Goal: Information Seeking & Learning: Learn about a topic

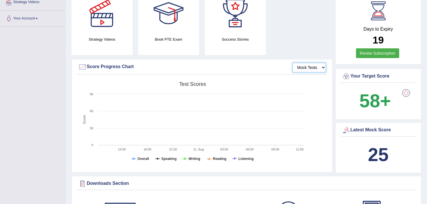
click at [315, 66] on select "Mock Tests" at bounding box center [308, 68] width 33 height 10
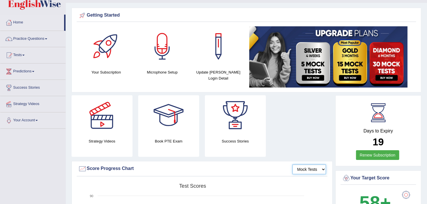
scroll to position [4, 0]
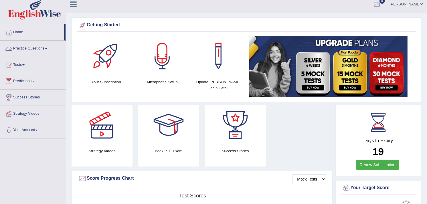
click at [42, 44] on link "Practice Questions" at bounding box center [32, 48] width 65 height 14
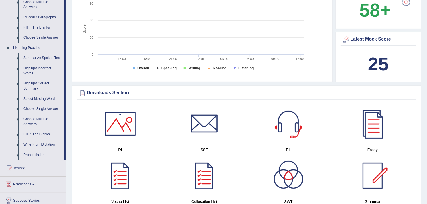
scroll to position [210, 0]
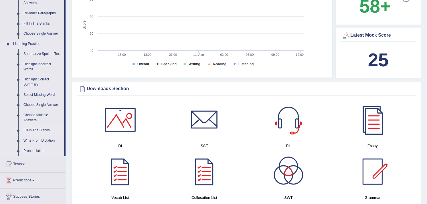
click at [36, 131] on link "Fill In The Blanks" at bounding box center [42, 130] width 43 height 10
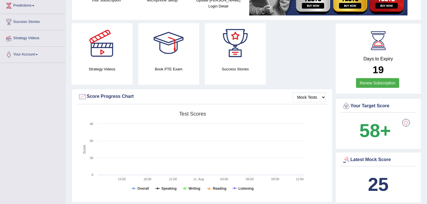
scroll to position [76, 0]
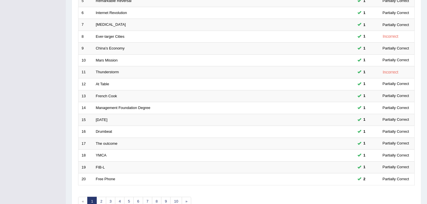
scroll to position [175, 0]
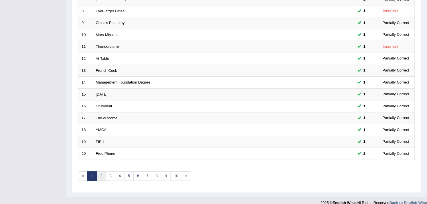
click at [100, 171] on link "2" at bounding box center [100, 175] width 9 height 9
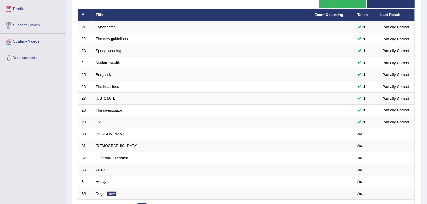
scroll to position [78, 0]
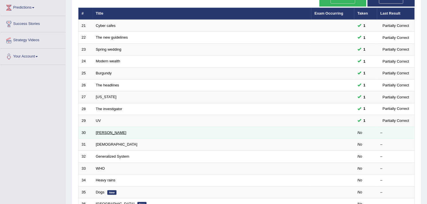
click at [112, 130] on link "Mike Pompeo" at bounding box center [111, 132] width 31 height 4
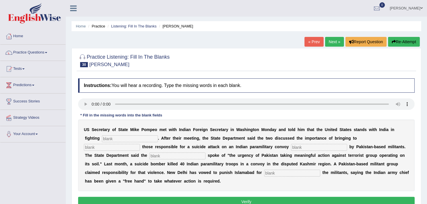
click at [111, 141] on input "text" at bounding box center [130, 138] width 56 height 7
type input "terrorism"
click at [140, 144] on input "text" at bounding box center [112, 147] width 56 height 7
type input "just"
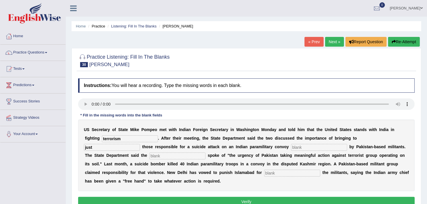
click at [291, 147] on input "text" at bounding box center [319, 147] width 56 height 7
type input "claim"
click at [205, 152] on input "text" at bounding box center [177, 155] width 56 height 7
type input "diplomatics"
click at [264, 174] on input "text" at bounding box center [292, 173] width 56 height 7
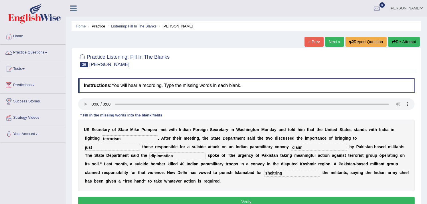
type input "sheltring"
click at [221, 197] on button "Verify" at bounding box center [246, 202] width 336 height 10
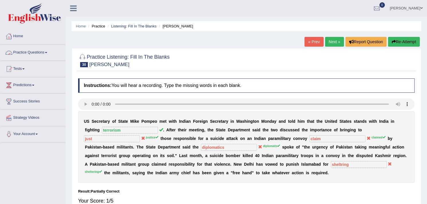
click at [30, 51] on link "Practice Questions" at bounding box center [32, 52] width 65 height 14
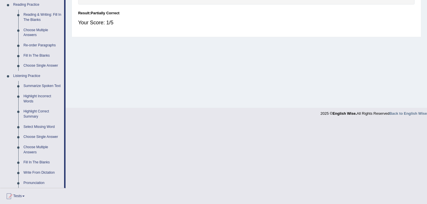
scroll to position [184, 0]
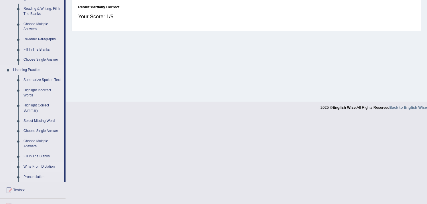
click at [41, 169] on link "Write From Dictation" at bounding box center [42, 167] width 43 height 10
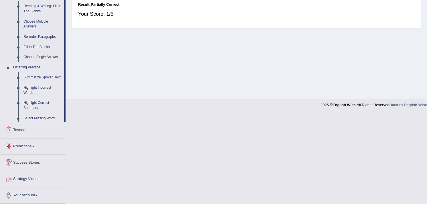
scroll to position [178, 0]
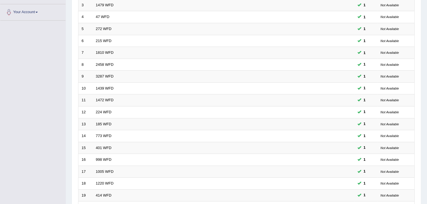
scroll to position [175, 0]
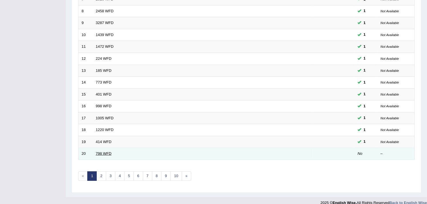
click at [104, 151] on link "798 WFD" at bounding box center [104, 153] width 16 height 4
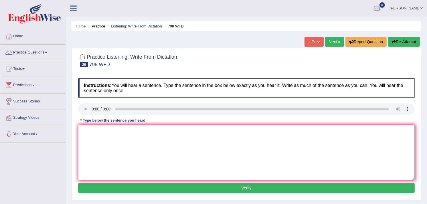
click at [108, 131] on textarea at bounding box center [246, 152] width 336 height 55
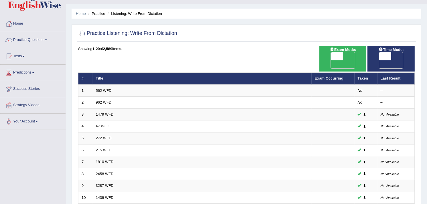
scroll to position [1, 0]
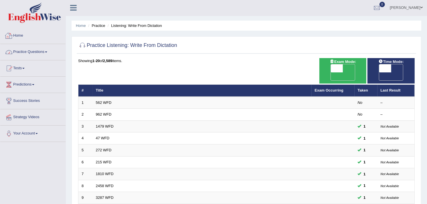
click at [45, 53] on link "Practice Questions" at bounding box center [32, 51] width 65 height 14
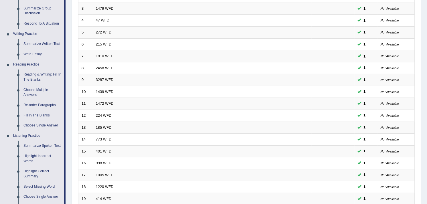
scroll to position [210, 0]
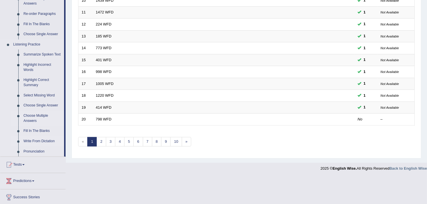
click at [38, 118] on link "Choose Multiple Answers" at bounding box center [42, 118] width 43 height 15
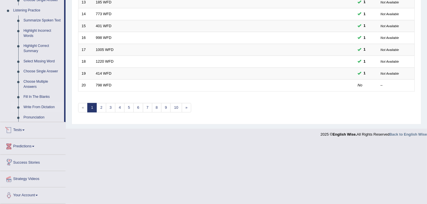
scroll to position [238, 0]
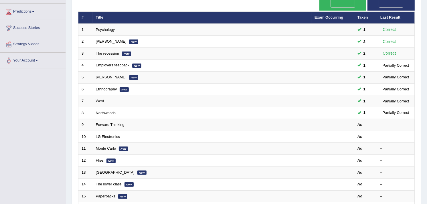
scroll to position [63, 0]
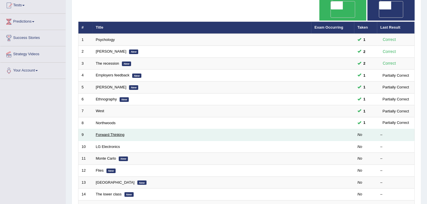
click at [116, 132] on link "Forward Thinking" at bounding box center [110, 134] width 29 height 4
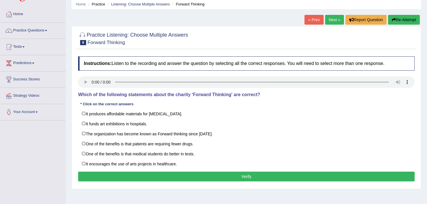
scroll to position [25, 0]
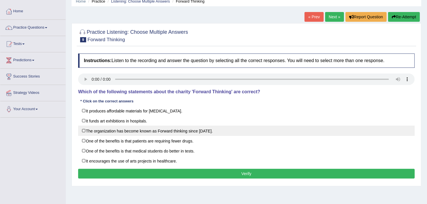
click at [83, 130] on label "The organization has become known as Forward thinking since [DATE]." at bounding box center [246, 131] width 336 height 10
checkbox input "true"
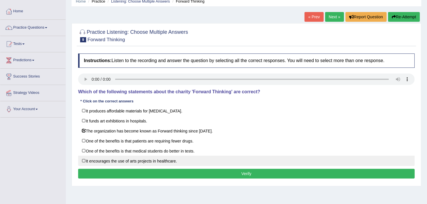
click at [84, 160] on label "It encourages the use of arts projects in healthcare." at bounding box center [246, 161] width 336 height 10
checkbox input "true"
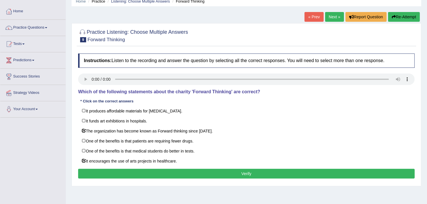
click at [101, 171] on button "Verify" at bounding box center [246, 174] width 336 height 10
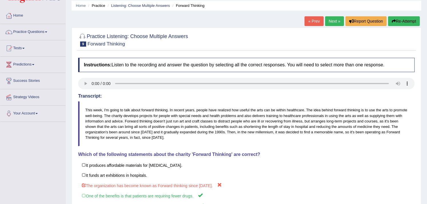
scroll to position [15, 0]
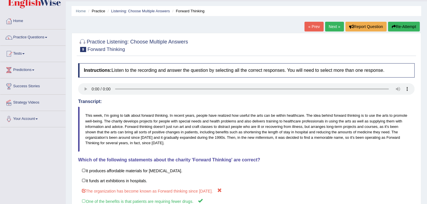
click at [338, 26] on link "Next »" at bounding box center [334, 27] width 19 height 10
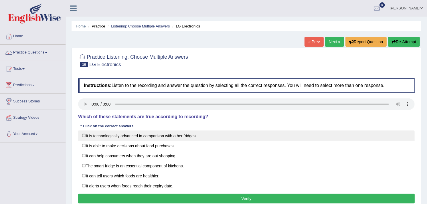
click at [84, 135] on label "It is technologically advanced in comparison with other fridges." at bounding box center [246, 135] width 336 height 10
checkbox input "true"
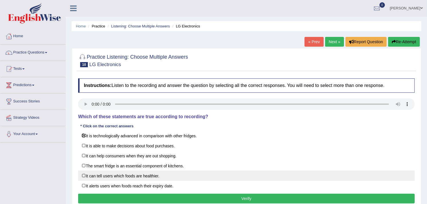
click at [83, 175] on label "It can tell users which foods are healthier." at bounding box center [246, 175] width 336 height 10
checkbox input "true"
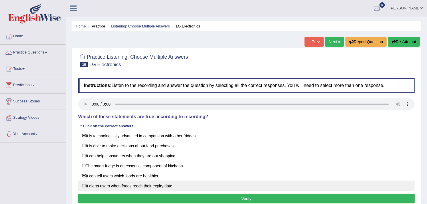
click at [82, 186] on label "It alerts users when foods reach their expiry date." at bounding box center [246, 185] width 336 height 10
checkbox input "true"
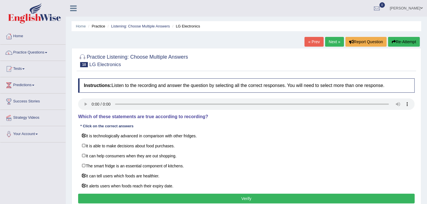
click at [95, 197] on button "Verify" at bounding box center [246, 199] width 336 height 10
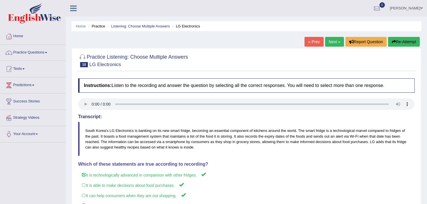
click at [338, 42] on link "Next »" at bounding box center [334, 42] width 19 height 10
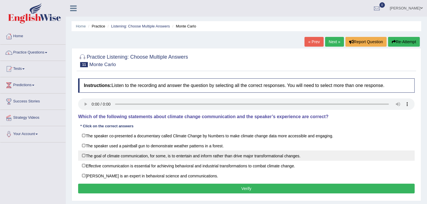
click at [84, 156] on label "The goal of climate communication, for some, is to entertain and inform rather …" at bounding box center [246, 155] width 336 height 10
checkbox input "true"
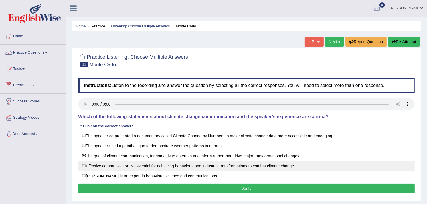
click at [80, 167] on label "Effective communication is essential for achieving behavioral and industrial tr…" at bounding box center [246, 165] width 336 height 10
checkbox input "true"
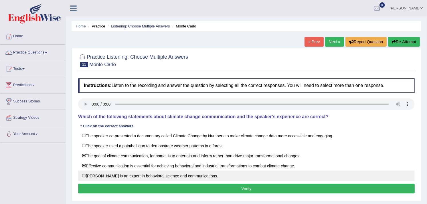
click at [81, 177] on label "Dr. Emily Shuckburgh is an expert in behavioral science and communications." at bounding box center [246, 175] width 336 height 10
checkbox input "true"
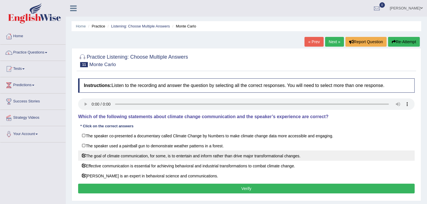
click at [86, 153] on label "The goal of climate communication, for some, is to entertain and inform rather …" at bounding box center [246, 155] width 336 height 10
checkbox input "false"
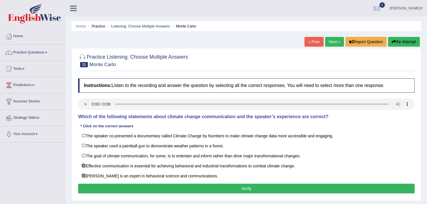
click at [156, 190] on button "Verify" at bounding box center [246, 189] width 336 height 10
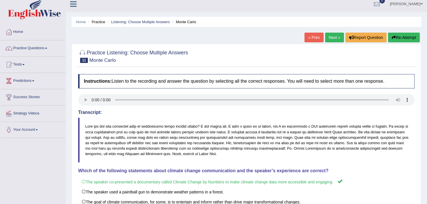
scroll to position [2, 0]
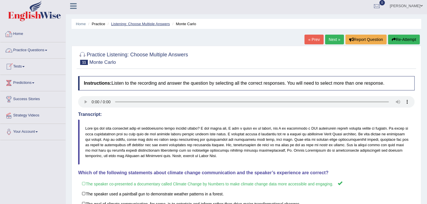
click at [135, 25] on link "Listening: Choose Multiple Answers" at bounding box center [140, 24] width 59 height 4
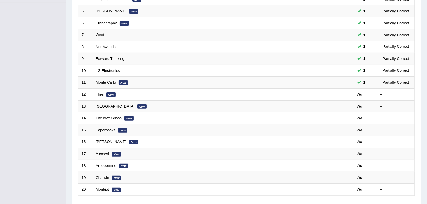
scroll to position [138, 0]
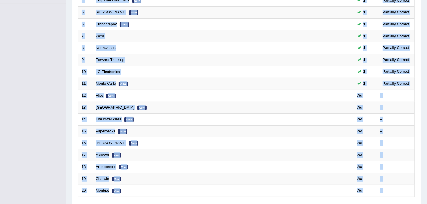
drag, startPoint x: 418, startPoint y: 150, endPoint x: 428, endPoint y: 146, distance: 10.7
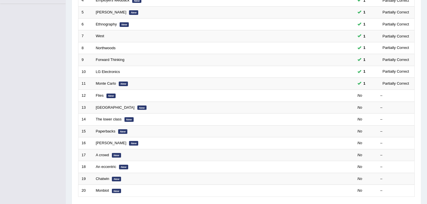
drag, startPoint x: 428, startPoint y: 146, endPoint x: 422, endPoint y: 65, distance: 80.9
click at [422, 65] on div "Home Practice Listening: Choose Multiple Answers Practice Listening: Choose Mul…" at bounding box center [246, 48] width 361 height 372
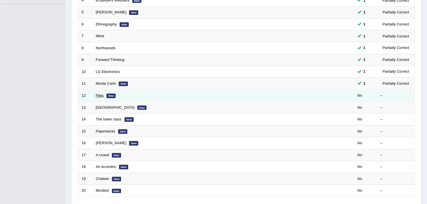
click at [98, 93] on link "Flies" at bounding box center [100, 95] width 8 height 4
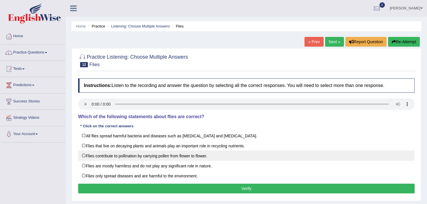
click at [83, 154] on label "Flies contribute to pollination by carrying pollen from flower to flower." at bounding box center [246, 155] width 336 height 10
checkbox input "true"
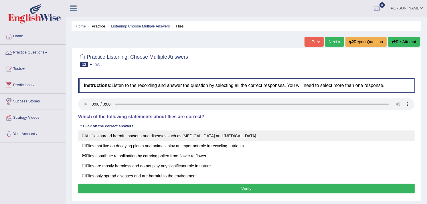
click at [82, 135] on label "All flies spread harmful bacteria and diseases such as [MEDICAL_DATA] and [MEDI…" at bounding box center [246, 135] width 336 height 10
checkbox input "true"
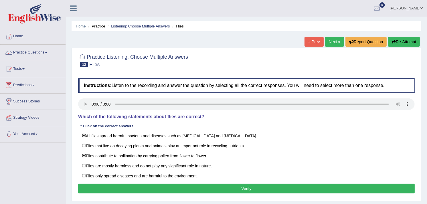
click at [126, 185] on button "Verify" at bounding box center [246, 189] width 336 height 10
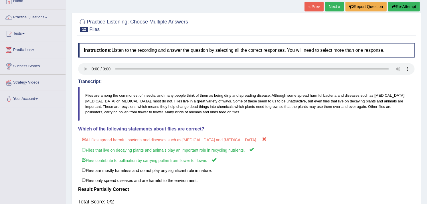
scroll to position [36, 0]
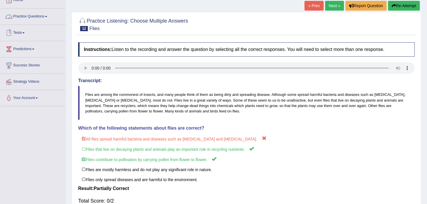
click at [35, 16] on link "Practice Questions" at bounding box center [32, 16] width 65 height 14
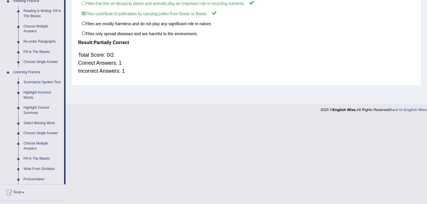
scroll to position [203, 0]
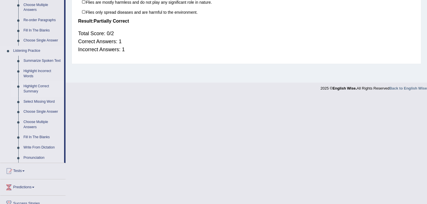
click at [36, 86] on link "Highlight Correct Summary" at bounding box center [42, 88] width 43 height 15
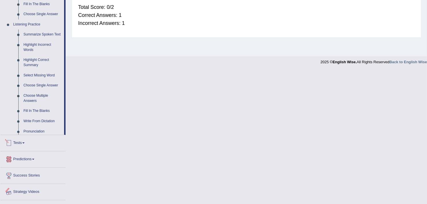
scroll to position [185, 0]
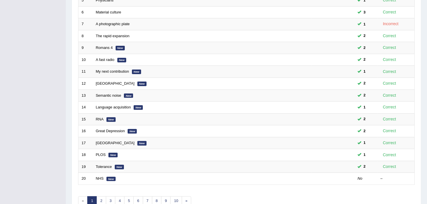
scroll to position [150, 0]
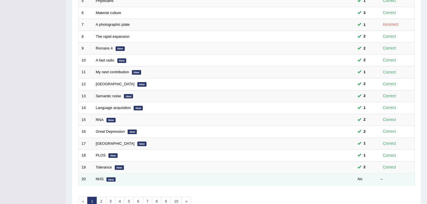
click at [101, 174] on td "NHS New" at bounding box center [202, 179] width 219 height 12
click at [101, 173] on td "NHS New" at bounding box center [202, 179] width 219 height 12
click at [101, 177] on link "NHS" at bounding box center [100, 179] width 8 height 4
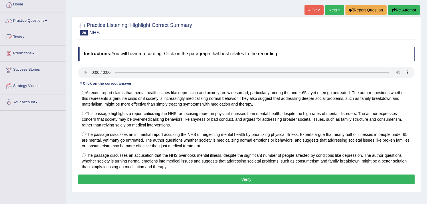
scroll to position [32, 0]
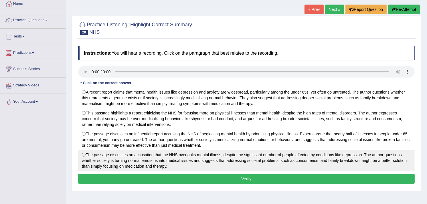
click at [88, 155] on label "The passage discusses an accusation that the NHS overlooks mental illness, desp…" at bounding box center [246, 160] width 336 height 21
radio input "true"
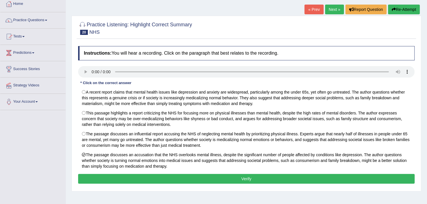
click at [117, 176] on button "Verify" at bounding box center [246, 179] width 336 height 10
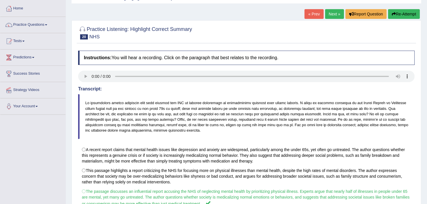
scroll to position [0, 0]
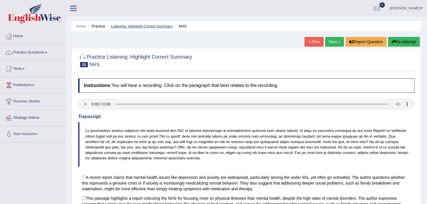
click at [137, 25] on link "Listening: Highlight Correct Summary" at bounding box center [141, 26] width 61 height 4
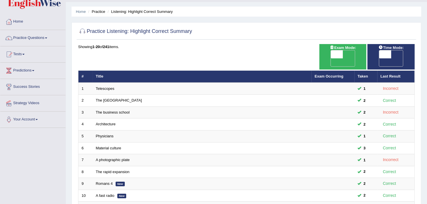
scroll to position [12, 0]
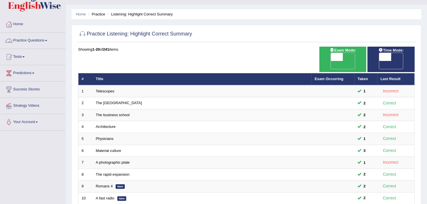
click at [24, 35] on link "Practice Questions" at bounding box center [32, 40] width 65 height 14
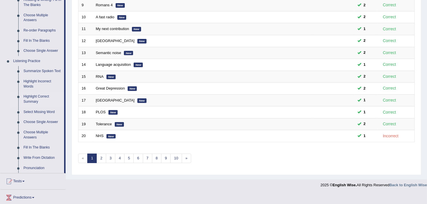
scroll to position [195, 0]
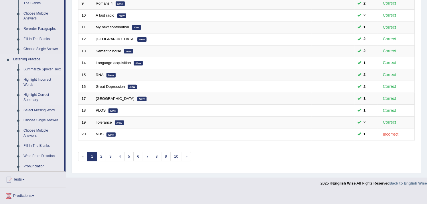
click at [40, 70] on link "Summarize Spoken Text" at bounding box center [42, 69] width 43 height 10
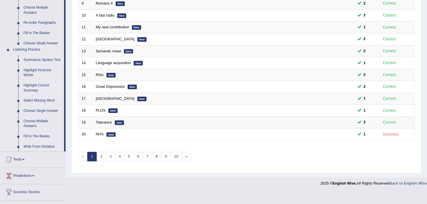
scroll to position [175, 0]
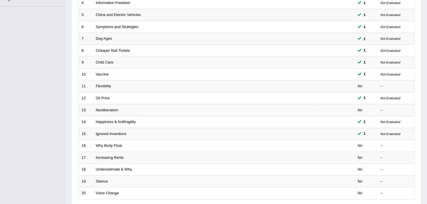
scroll to position [135, 0]
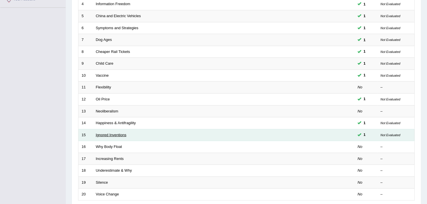
click at [115, 133] on link "Ignored Inventions" at bounding box center [111, 135] width 31 height 4
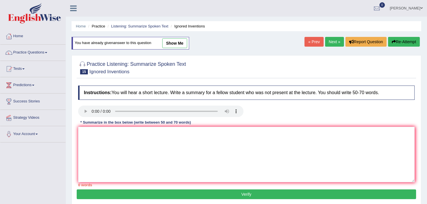
click at [175, 42] on link "show me" at bounding box center [174, 43] width 25 height 10
type textarea "The speaker provided an overview of ignored inventions, highlighting several id…"
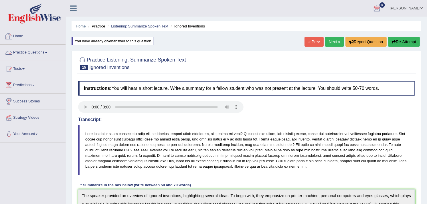
click at [28, 55] on link "Practice Questions" at bounding box center [32, 52] width 65 height 14
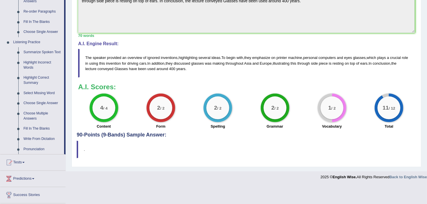
scroll to position [213, 0]
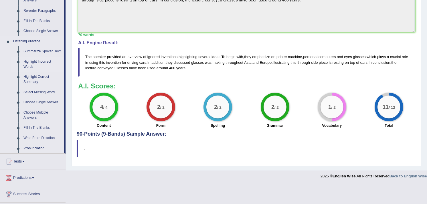
click at [31, 62] on link "Highlight Incorrect Words" at bounding box center [42, 64] width 43 height 15
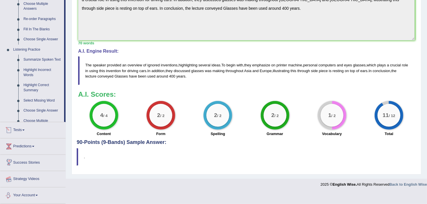
scroll to position [195, 0]
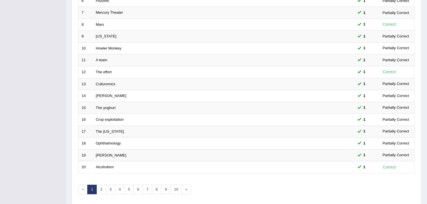
scroll to position [175, 0]
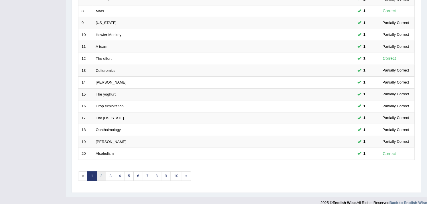
click at [101, 171] on link "2" at bounding box center [100, 175] width 9 height 9
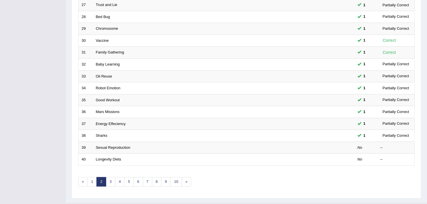
scroll to position [175, 0]
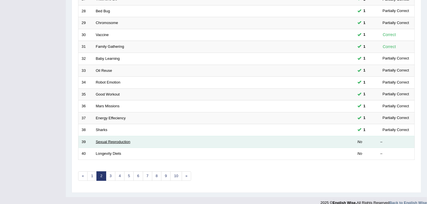
click at [101, 140] on link "Sexual Reproduction" at bounding box center [113, 142] width 35 height 4
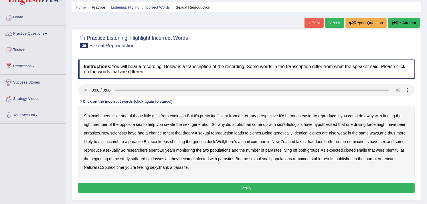
scroll to position [21, 0]
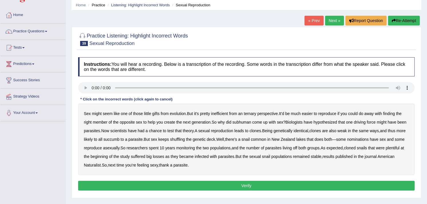
click at [256, 113] on b "ternary" at bounding box center [250, 113] width 13 height 5
click at [243, 122] on b "subhuman" at bounding box center [241, 122] width 19 height 5
click at [359, 138] on b "nominations" at bounding box center [358, 139] width 22 height 5
click at [227, 186] on button "Verify" at bounding box center [246, 186] width 336 height 10
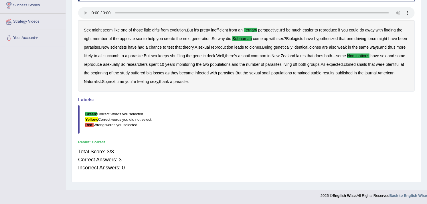
scroll to position [0, 0]
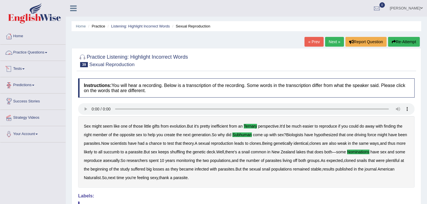
click at [36, 56] on link "Practice Questions" at bounding box center [32, 52] width 65 height 14
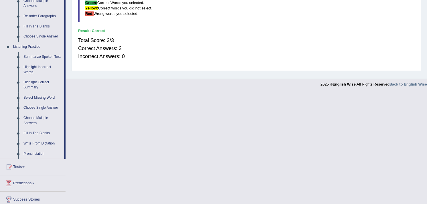
scroll to position [207, 0]
click at [53, 98] on link "Select Missing Word" at bounding box center [42, 98] width 43 height 10
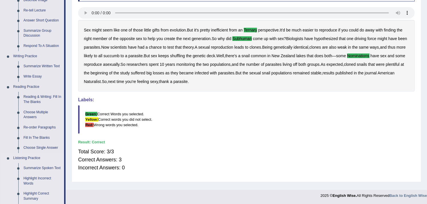
scroll to position [178, 0]
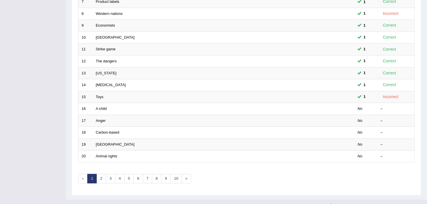
scroll to position [175, 0]
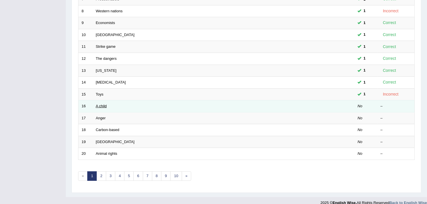
click at [104, 104] on link "A child" at bounding box center [101, 106] width 11 height 4
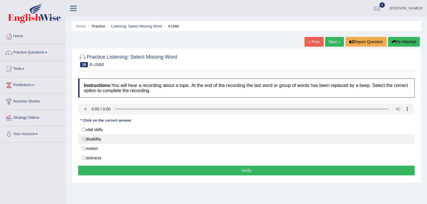
click at [85, 138] on label "disability" at bounding box center [246, 139] width 336 height 10
radio input "true"
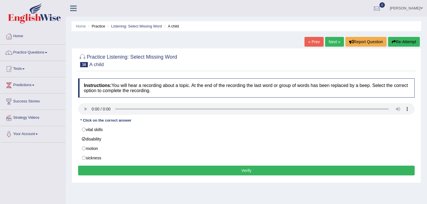
click at [138, 170] on button "Verify" at bounding box center [246, 171] width 336 height 10
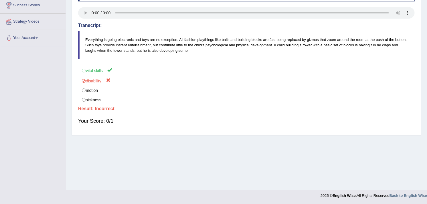
scroll to position [3, 0]
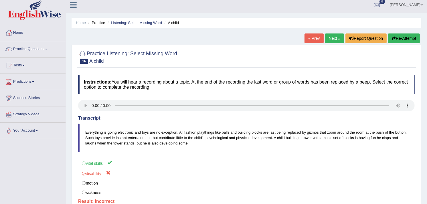
click at [333, 42] on link "Next »" at bounding box center [334, 38] width 19 height 10
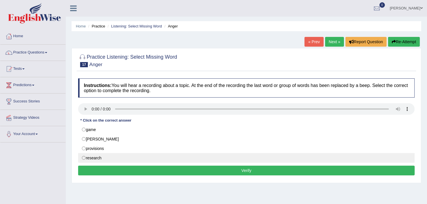
click at [83, 157] on label "research" at bounding box center [246, 158] width 336 height 10
radio input "true"
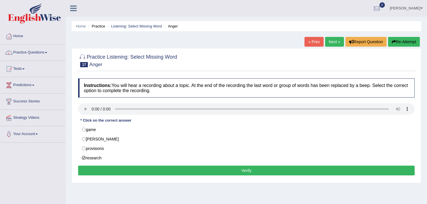
click at [105, 175] on button "Verify" at bounding box center [246, 171] width 336 height 10
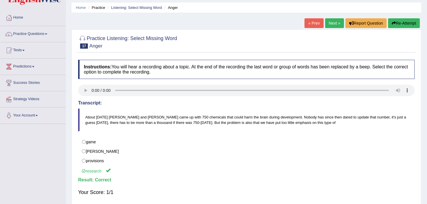
scroll to position [21, 0]
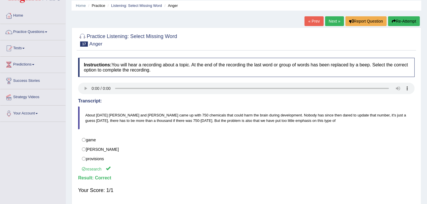
click at [333, 19] on link "Next »" at bounding box center [334, 21] width 19 height 10
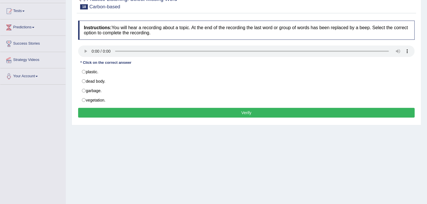
scroll to position [56, 0]
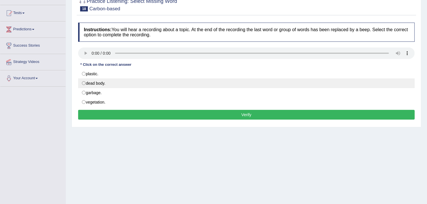
click at [83, 84] on label "dead body." at bounding box center [246, 83] width 336 height 10
radio input "true"
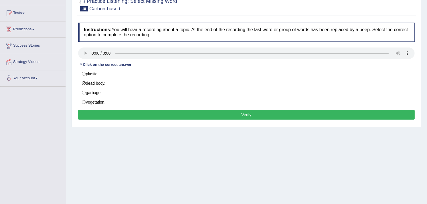
click at [246, 115] on button "Verify" at bounding box center [246, 115] width 336 height 10
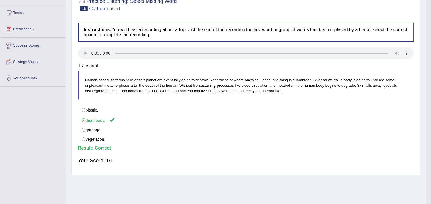
click at [246, 115] on body "Toggle navigation Home Practice Questions Speaking Practice Read Aloud Repeat S…" at bounding box center [215, 46] width 431 height 204
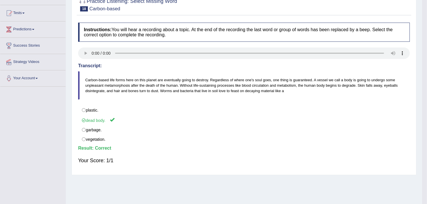
drag, startPoint x: 431, startPoint y: 122, endPoint x: 431, endPoint y: 91, distance: 31.7
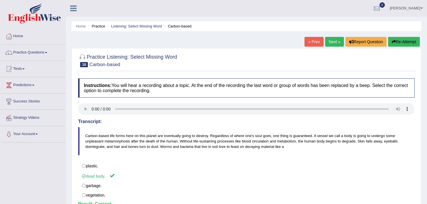
click at [338, 42] on link "Next »" at bounding box center [334, 42] width 19 height 10
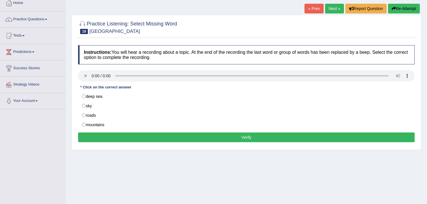
scroll to position [33, 0]
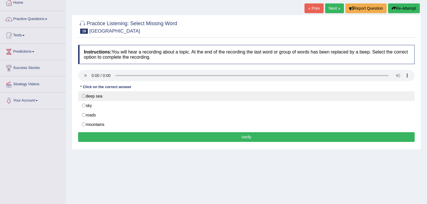
click at [84, 98] on label "deep sea" at bounding box center [246, 96] width 336 height 10
radio input "true"
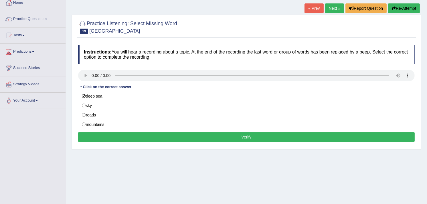
click at [126, 138] on button "Verify" at bounding box center [246, 137] width 336 height 10
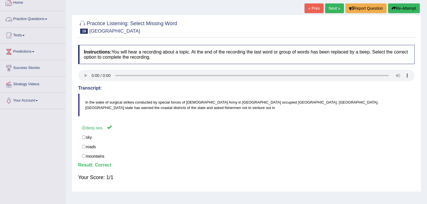
click at [42, 16] on link "Practice Questions" at bounding box center [32, 18] width 65 height 14
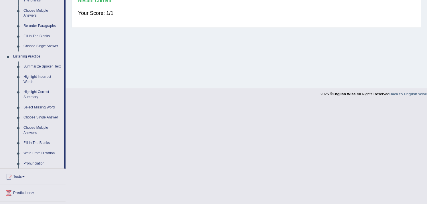
scroll to position [198, 0]
drag, startPoint x: 67, startPoint y: 135, endPoint x: 37, endPoint y: 162, distance: 40.3
click at [37, 162] on link "Pronunciation" at bounding box center [42, 163] width 43 height 10
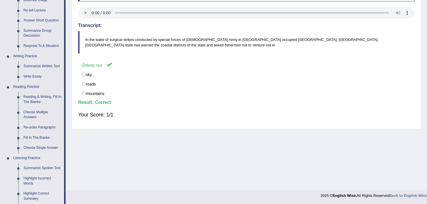
scroll to position [180, 0]
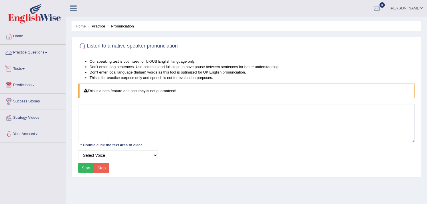
click at [41, 53] on link "Practice Questions" at bounding box center [32, 52] width 65 height 14
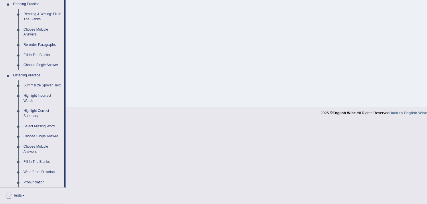
scroll to position [177, 0]
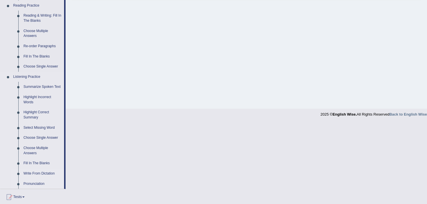
click at [43, 175] on link "Write From Dictation" at bounding box center [42, 173] width 43 height 10
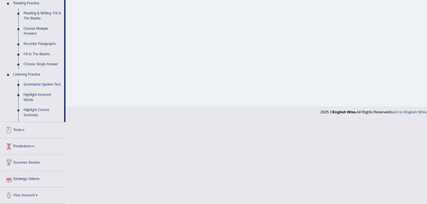
scroll to position [168, 0]
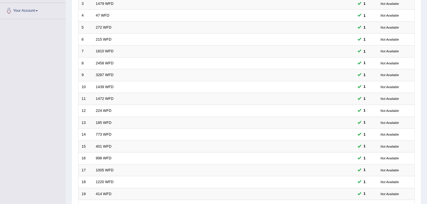
scroll to position [175, 0]
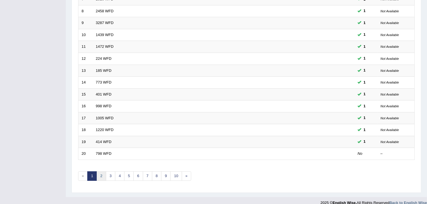
click at [103, 171] on link "2" at bounding box center [100, 175] width 9 height 9
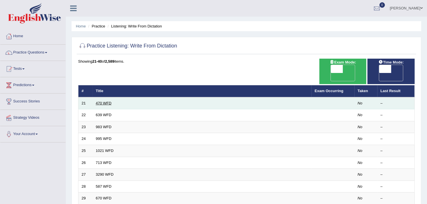
click at [108, 101] on link "470 WFD" at bounding box center [104, 103] width 16 height 4
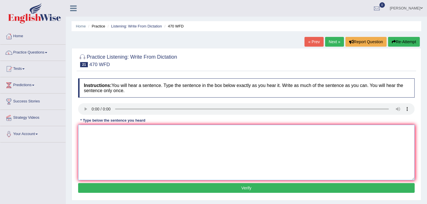
click at [117, 136] on textarea at bounding box center [246, 152] width 336 height 55
click at [108, 129] on textarea at bounding box center [246, 152] width 336 height 55
click at [107, 130] on textarea "Might be" at bounding box center [246, 152] width 336 height 55
type textarea "Might be at the end of the turn."
click at [136, 190] on button "Verify" at bounding box center [246, 188] width 336 height 10
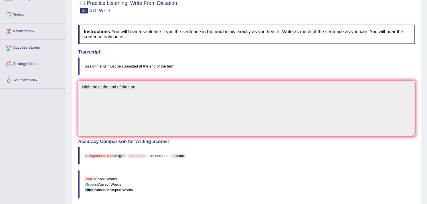
scroll to position [55, 0]
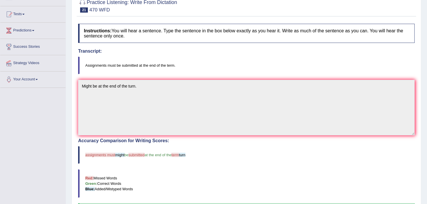
drag, startPoint x: 431, startPoint y: 49, endPoint x: 432, endPoint y: 78, distance: 28.1
click at [426, 78] on html "Toggle navigation Home Practice Questions Speaking Practice Read Aloud Repeat S…" at bounding box center [213, 47] width 427 height 204
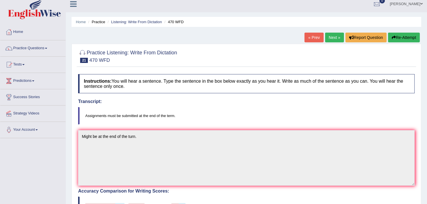
scroll to position [0, 0]
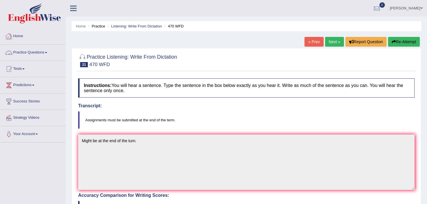
click at [44, 53] on link "Practice Questions" at bounding box center [32, 52] width 65 height 14
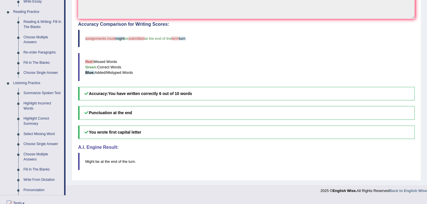
scroll to position [176, 0]
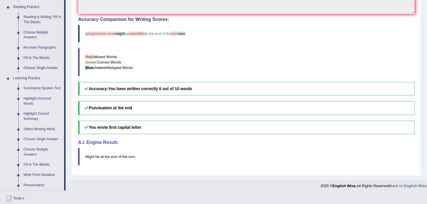
drag, startPoint x: 66, startPoint y: 150, endPoint x: 64, endPoint y: 158, distance: 7.8
click at [64, 158] on div "Toggle navigation Home Practice Questions Speaking Practice Read Aloud Repeat S…" at bounding box center [213, 8] width 427 height 368
click at [37, 138] on link "Choose Single Answer" at bounding box center [42, 139] width 43 height 10
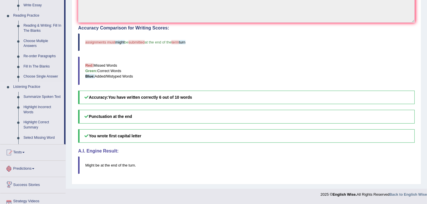
scroll to position [210, 0]
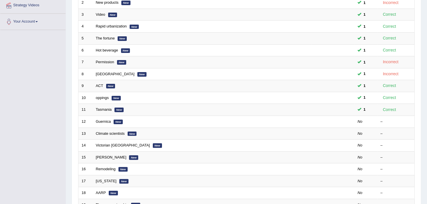
scroll to position [111, 0]
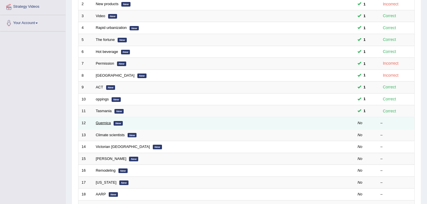
click at [106, 121] on link "Guernica" at bounding box center [103, 123] width 15 height 4
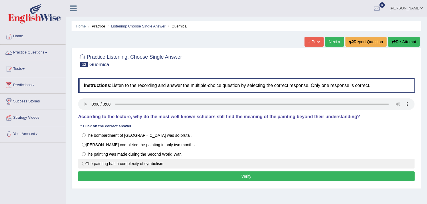
click at [82, 163] on label "The painting has a complexity of symbolism." at bounding box center [246, 164] width 336 height 10
radio input "true"
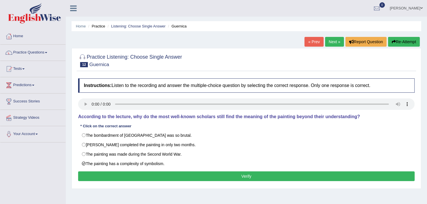
click at [98, 176] on button "Verify" at bounding box center [246, 176] width 336 height 10
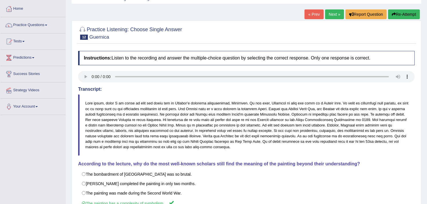
scroll to position [25, 0]
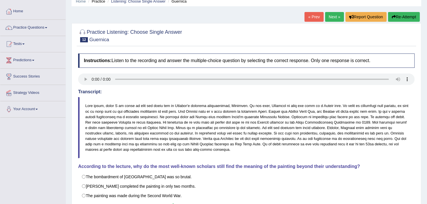
click at [331, 17] on link "Next »" at bounding box center [334, 17] width 19 height 10
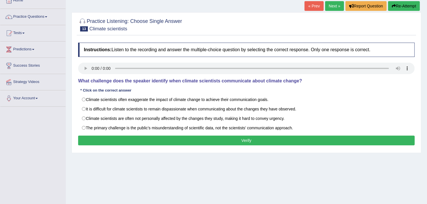
scroll to position [37, 0]
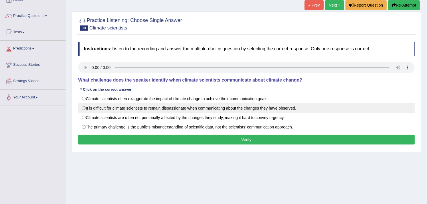
click at [85, 108] on label "It is difficult for climate scientists to remain dispassionate when communicati…" at bounding box center [246, 108] width 336 height 10
radio input "true"
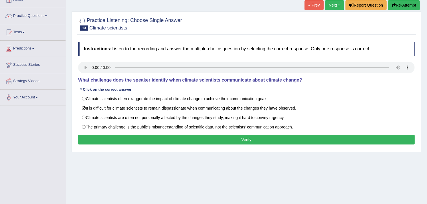
click at [104, 137] on button "Verify" at bounding box center [246, 140] width 336 height 10
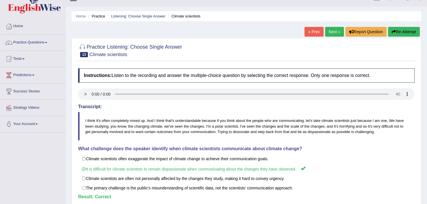
scroll to position [0, 0]
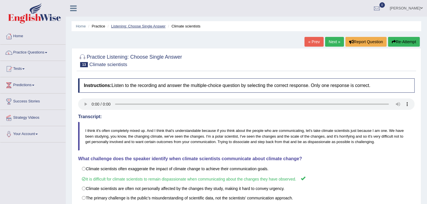
click at [155, 25] on link "Listening: Choose Single Answer" at bounding box center [138, 26] width 54 height 4
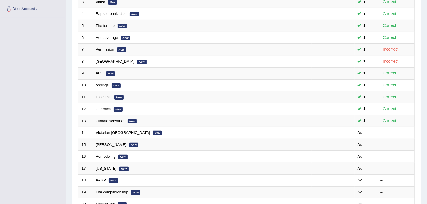
scroll to position [126, 0]
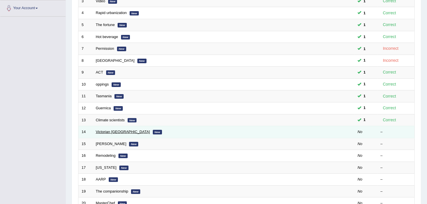
click at [104, 130] on link "Victorian [GEOGRAPHIC_DATA]" at bounding box center [123, 132] width 54 height 4
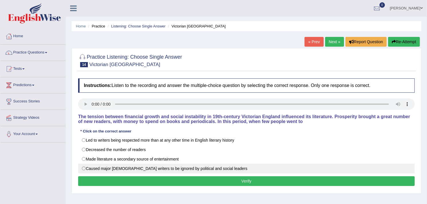
click at [82, 168] on label "Caused major Victorian writers to be ignored by political and social leaders" at bounding box center [246, 169] width 336 height 10
radio input "true"
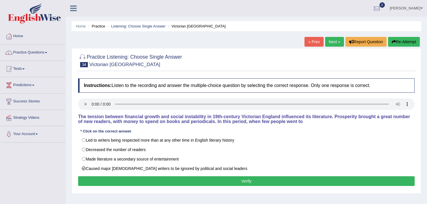
click at [89, 182] on button "Verify" at bounding box center [246, 181] width 336 height 10
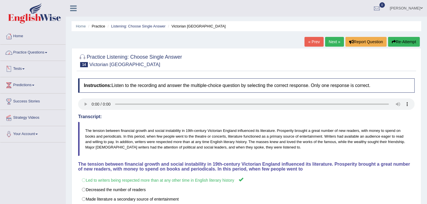
click at [32, 56] on link "Practice Questions" at bounding box center [32, 52] width 65 height 14
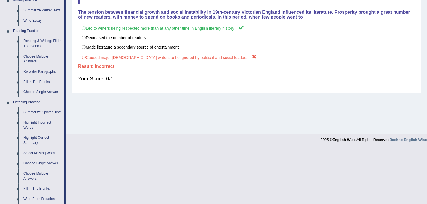
scroll to position [152, 0]
click at [39, 171] on link "Choose Multiple Answers" at bounding box center [42, 175] width 43 height 15
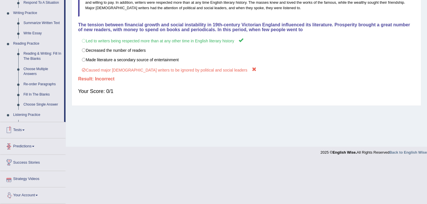
scroll to position [138, 0]
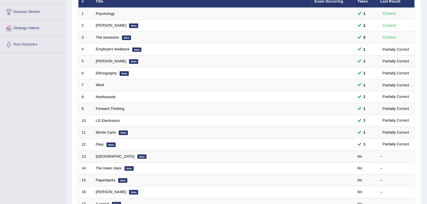
scroll to position [90, 0]
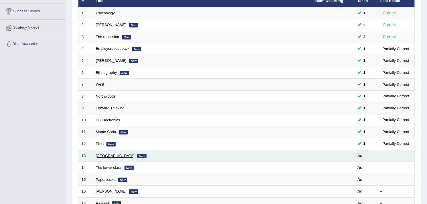
click at [101, 154] on link "[GEOGRAPHIC_DATA]" at bounding box center [115, 156] width 39 height 4
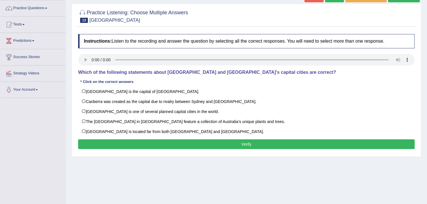
scroll to position [47, 0]
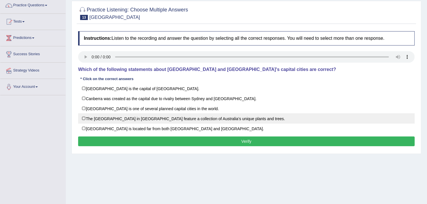
click at [84, 120] on label "The [GEOGRAPHIC_DATA] in [GEOGRAPHIC_DATA] feature a collection of Australia’s …" at bounding box center [246, 118] width 336 height 10
checkbox input "true"
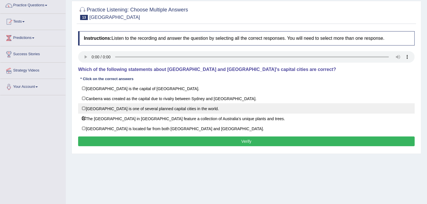
click at [84, 110] on label "Canberra is one of several planned capital cities in the world." at bounding box center [246, 108] width 336 height 10
checkbox input "true"
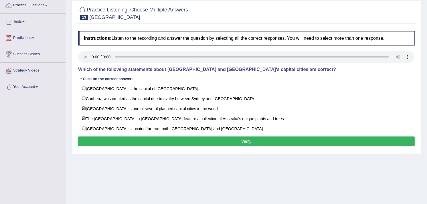
click at [129, 141] on button "Verify" at bounding box center [246, 141] width 336 height 10
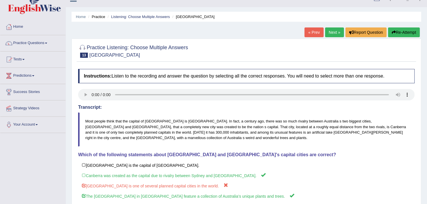
scroll to position [7, 0]
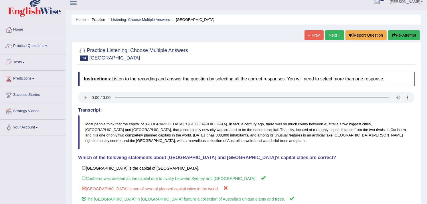
click at [337, 33] on link "Next »" at bounding box center [334, 35] width 19 height 10
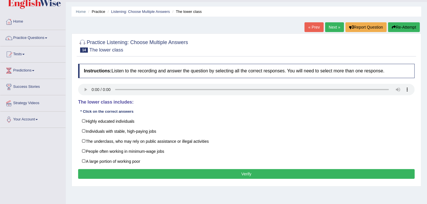
scroll to position [22, 0]
